Goal: Task Accomplishment & Management: Use online tool/utility

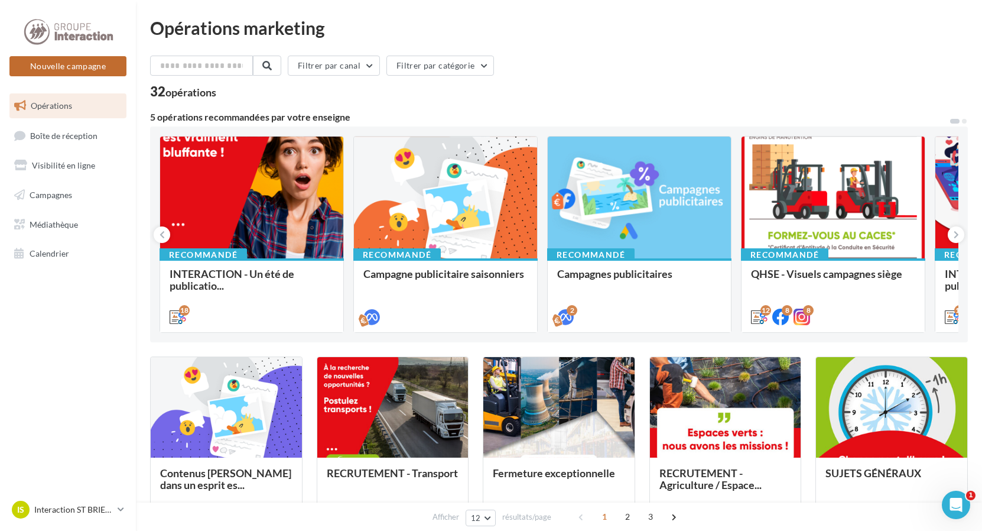
click at [68, 65] on button "Nouvelle campagne" at bounding box center [67, 66] width 117 height 20
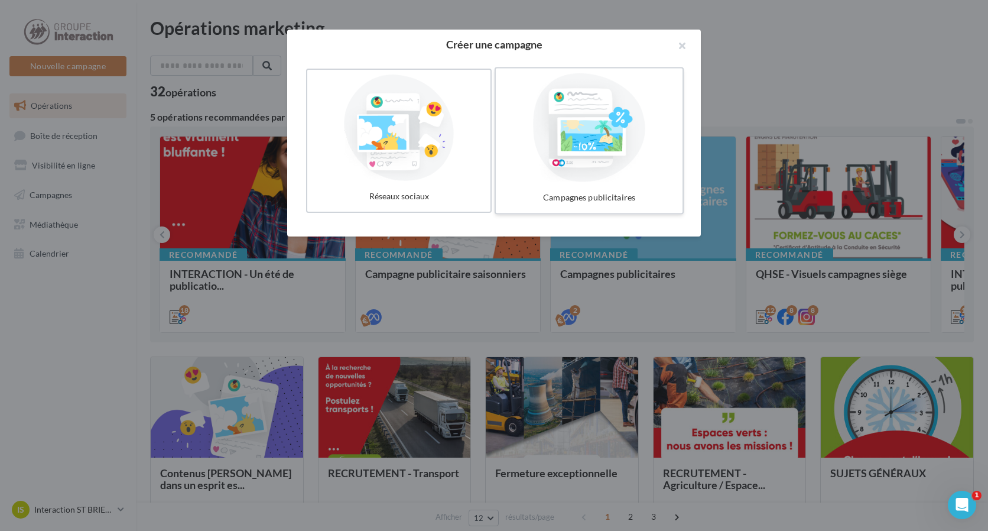
click at [616, 161] on div at bounding box center [589, 127] width 177 height 109
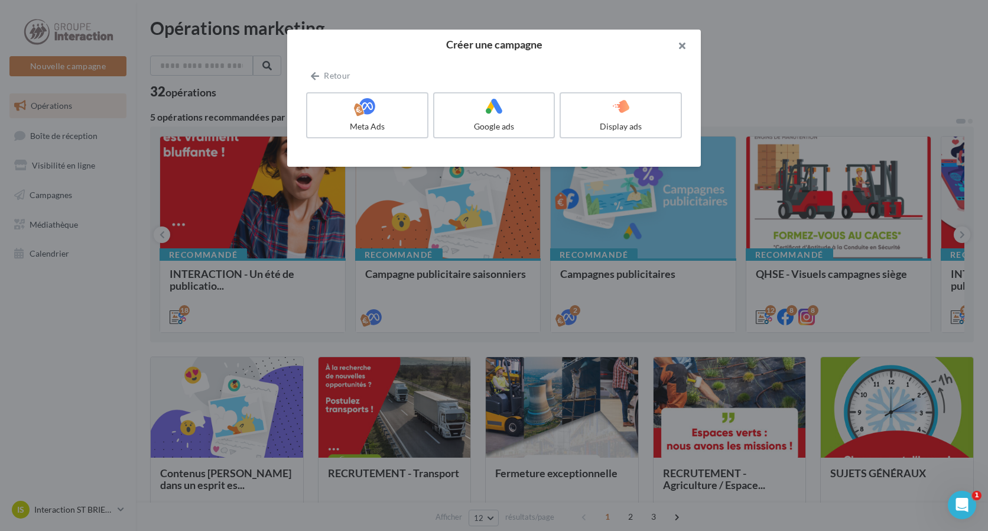
click at [684, 47] on button "button" at bounding box center [677, 47] width 47 height 35
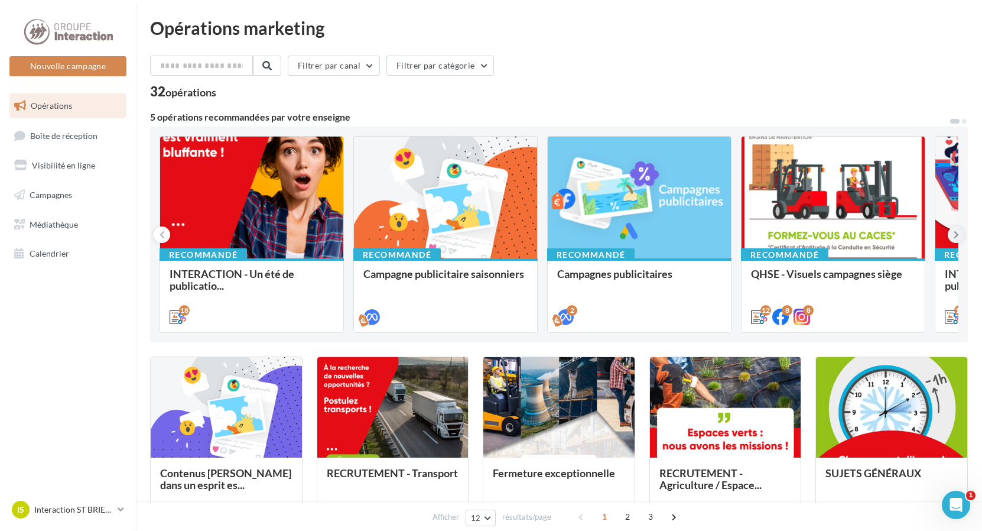
click at [954, 236] on icon at bounding box center [956, 235] width 5 height 12
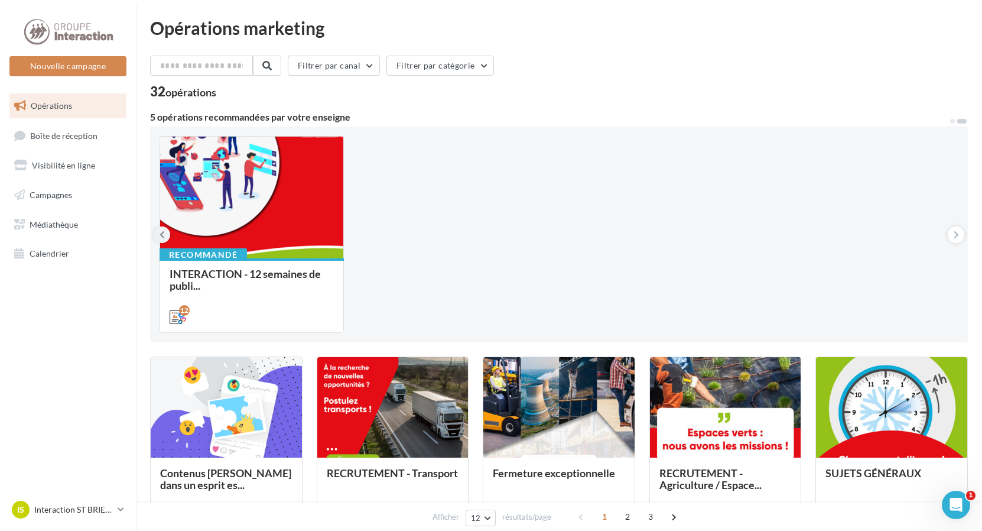
click at [163, 233] on icon at bounding box center [162, 235] width 5 height 12
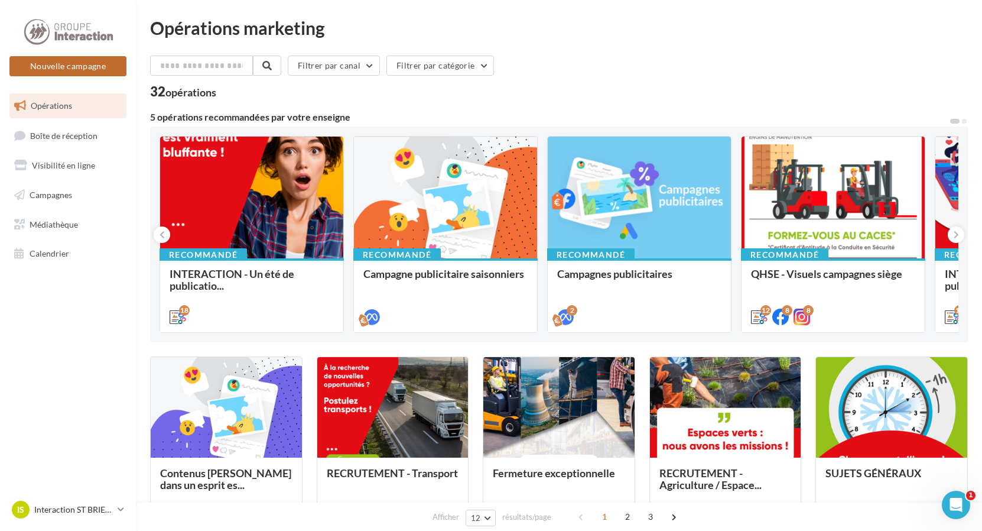
click at [84, 69] on button "Nouvelle campagne" at bounding box center [67, 66] width 117 height 20
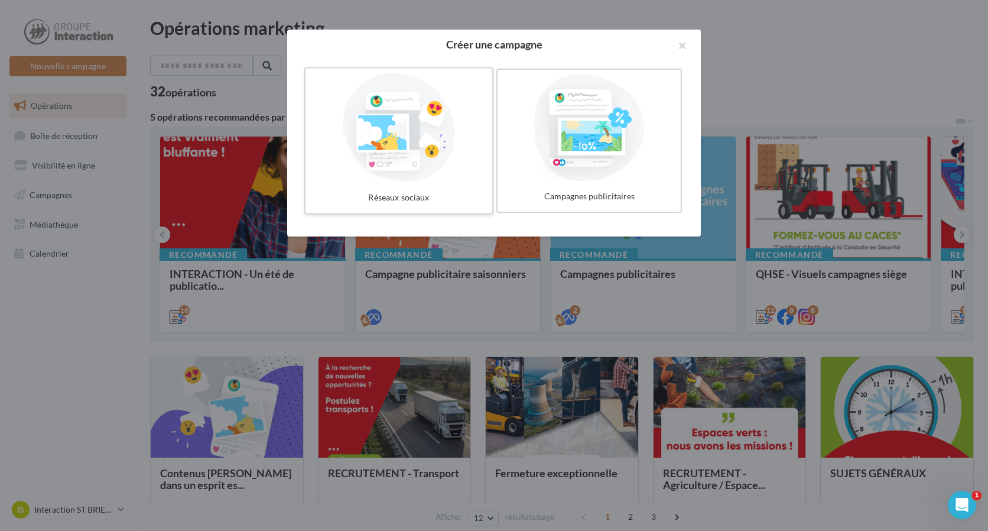
click at [359, 122] on div at bounding box center [398, 127] width 177 height 109
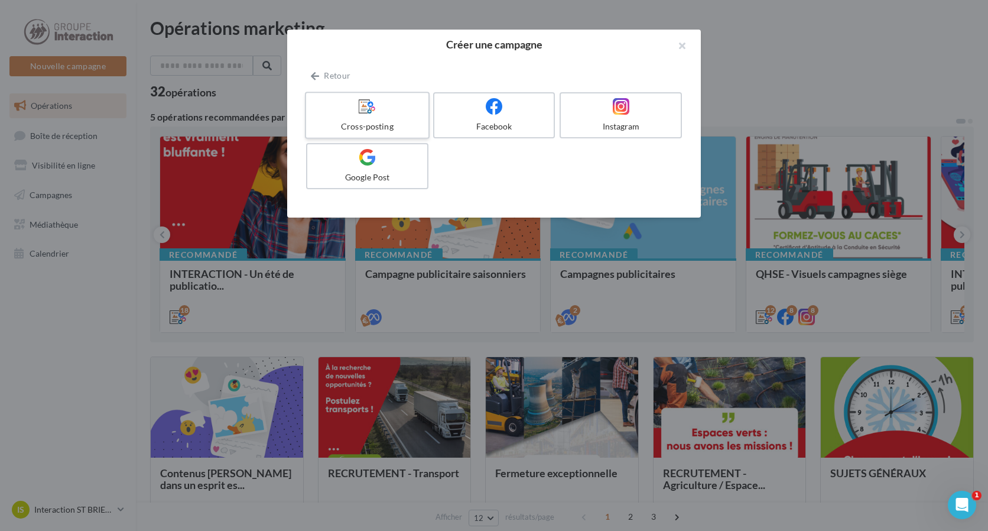
click at [384, 115] on div at bounding box center [367, 107] width 112 height 18
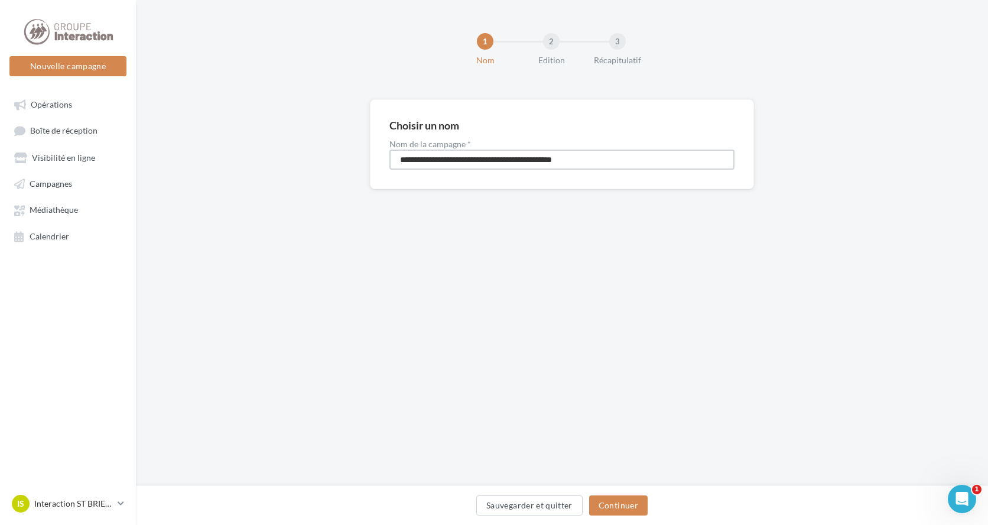
drag, startPoint x: 603, startPoint y: 158, endPoint x: 401, endPoint y: 161, distance: 202.2
click at [401, 161] on input "**********" at bounding box center [562, 160] width 345 height 20
type input "*"
type input "**********"
